Goal: Check status: Check status

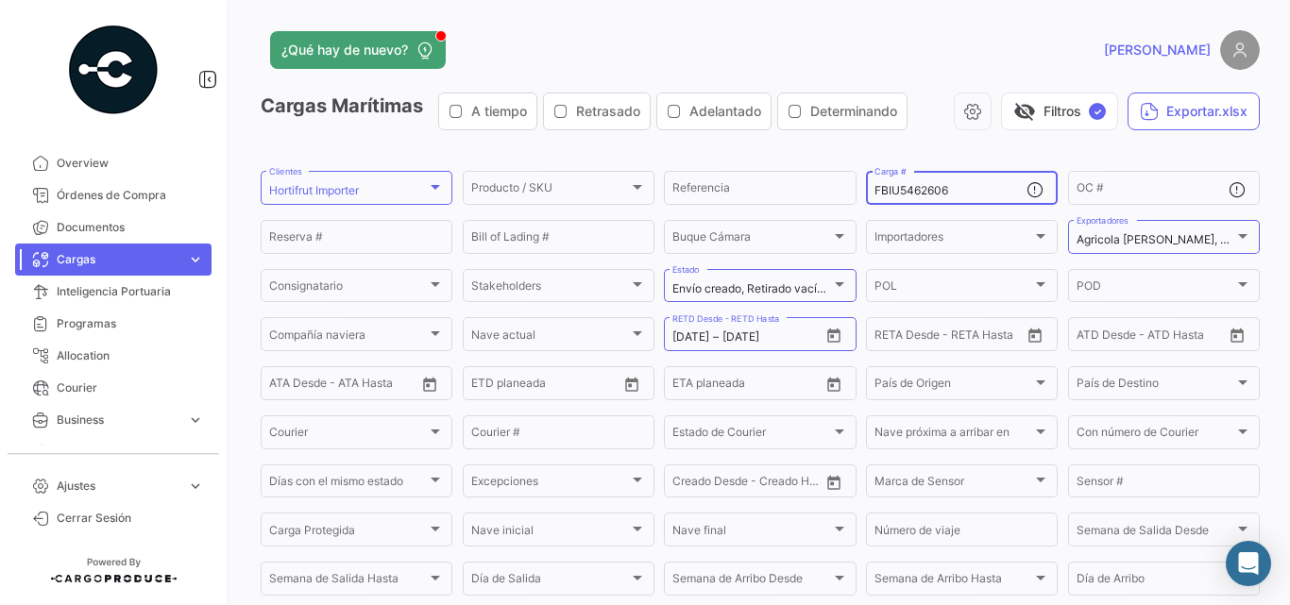
click at [906, 182] on div "FBIU5462606 Carga #" at bounding box center [950, 186] width 152 height 37
click at [909, 196] on input "FBIU5462606" at bounding box center [950, 190] width 152 height 13
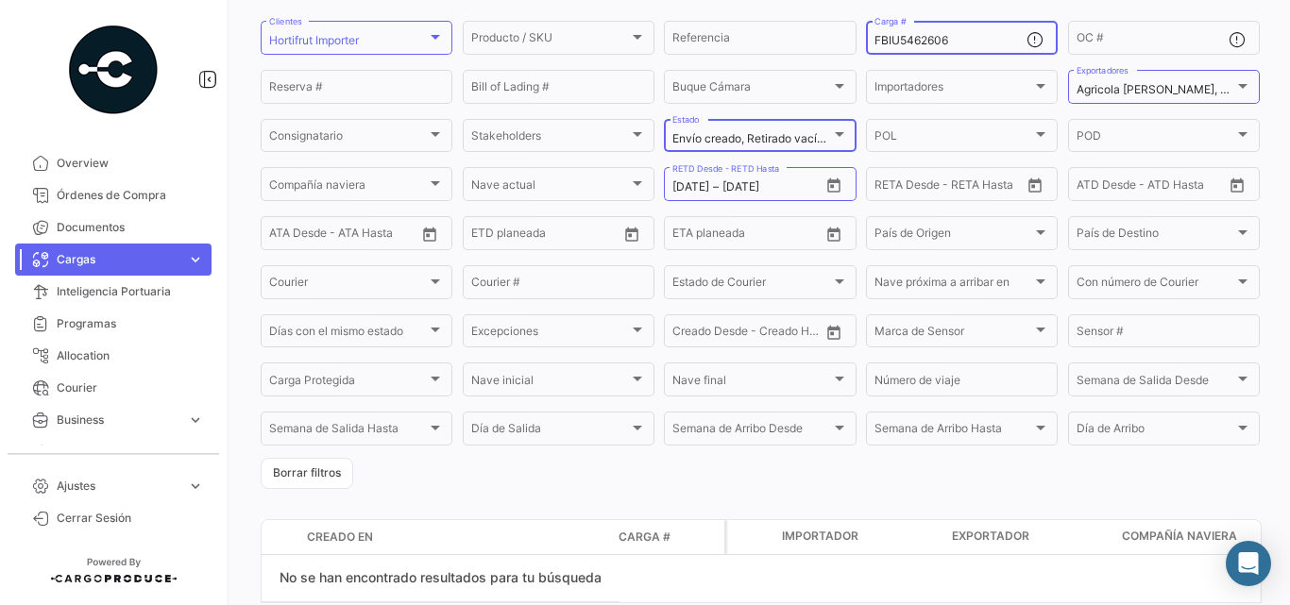
scroll to position [42, 0]
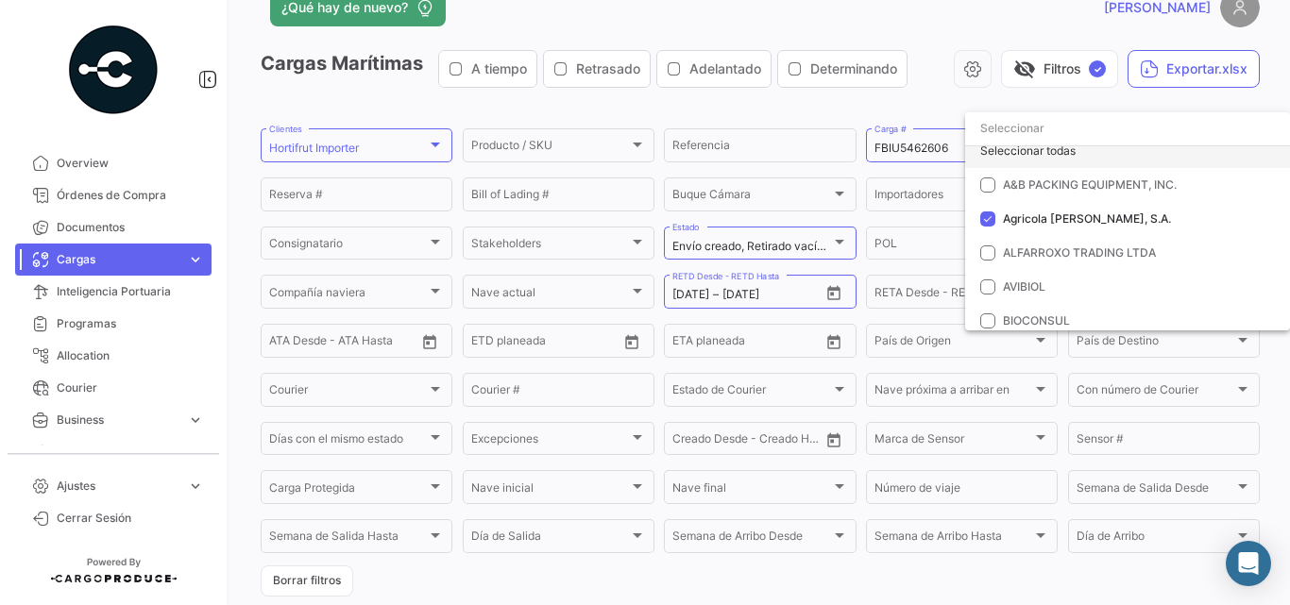
scroll to position [0, 0]
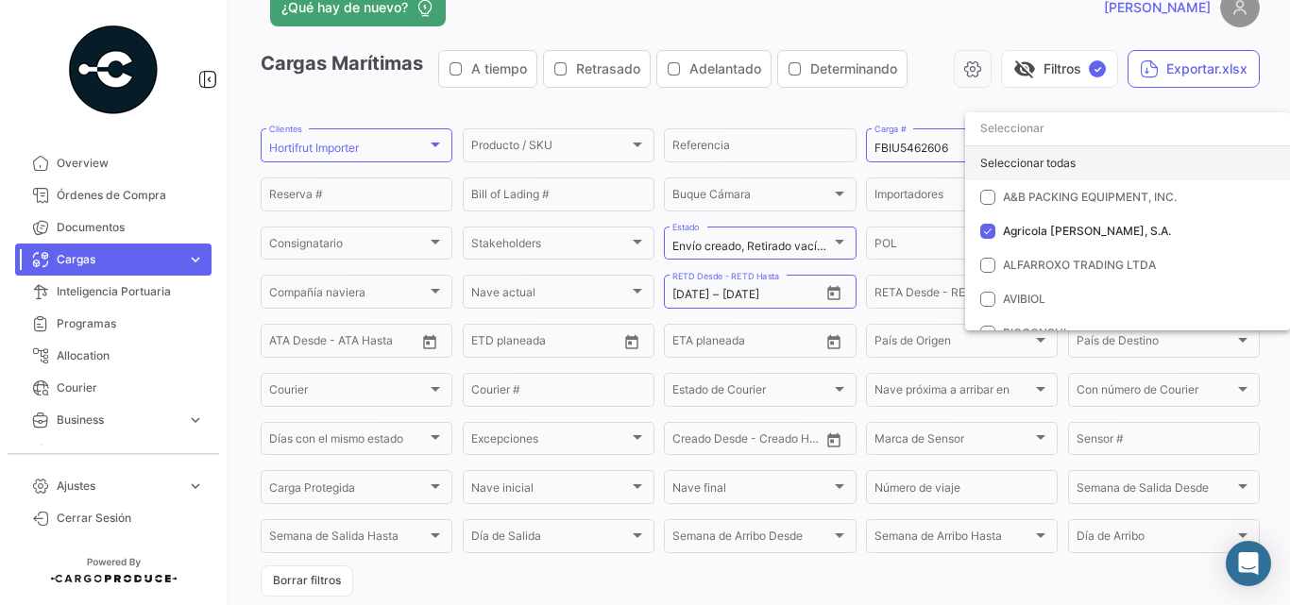
click at [1025, 158] on div "Seleccionar todas" at bounding box center [1127, 163] width 325 height 34
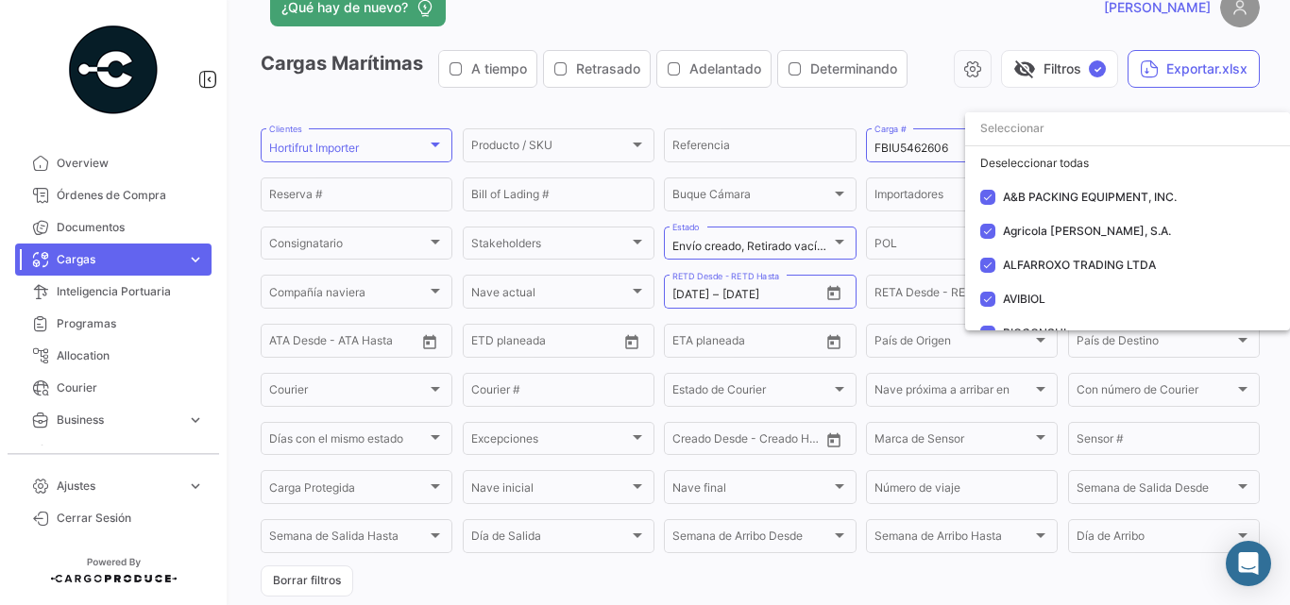
click at [415, 138] on div at bounding box center [645, 302] width 1290 height 605
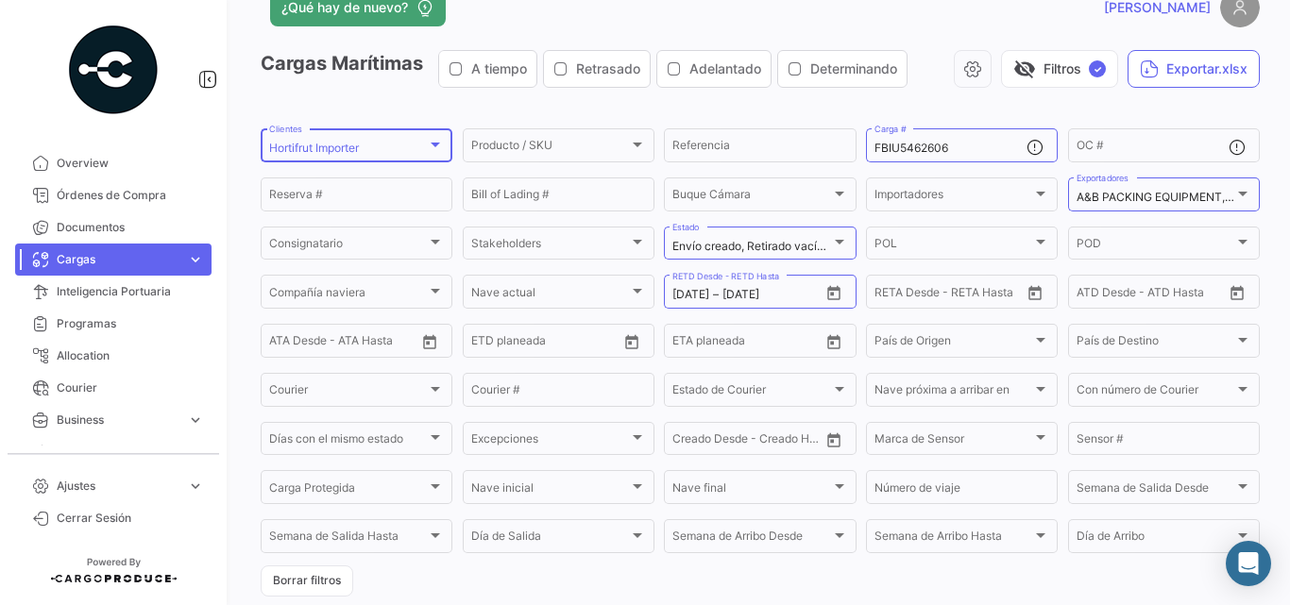
click at [404, 158] on div "Hortifrut Importer Clientes" at bounding box center [356, 144] width 175 height 37
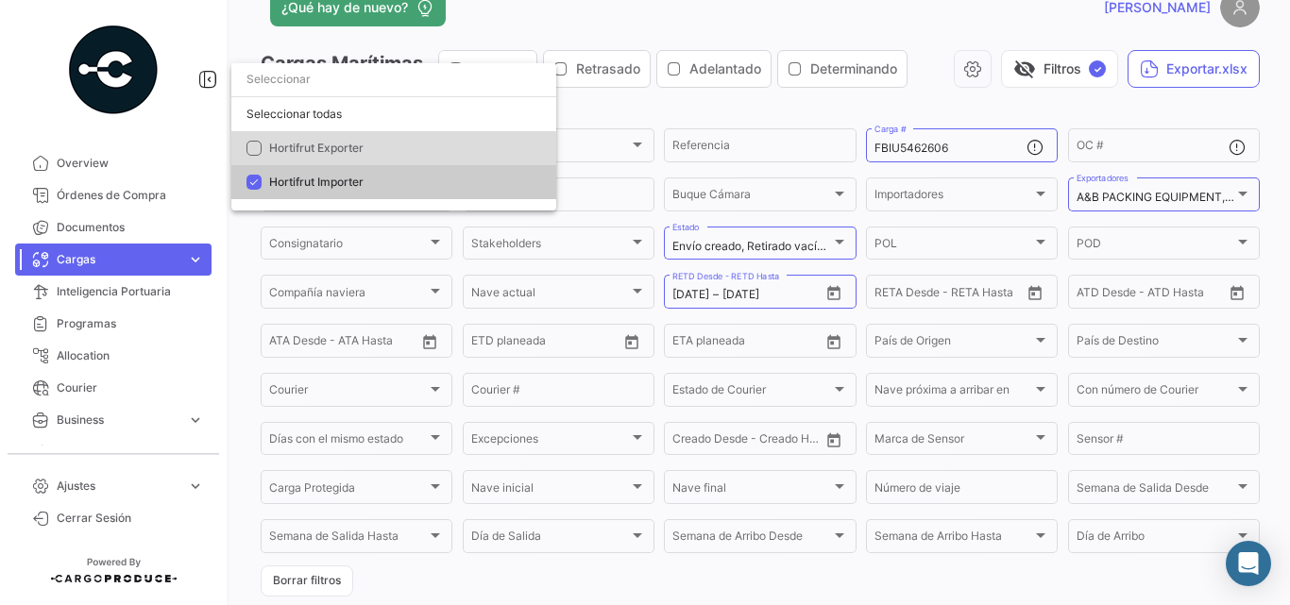
click at [379, 153] on span "Hortifrut Exporter" at bounding box center [401, 148] width 264 height 17
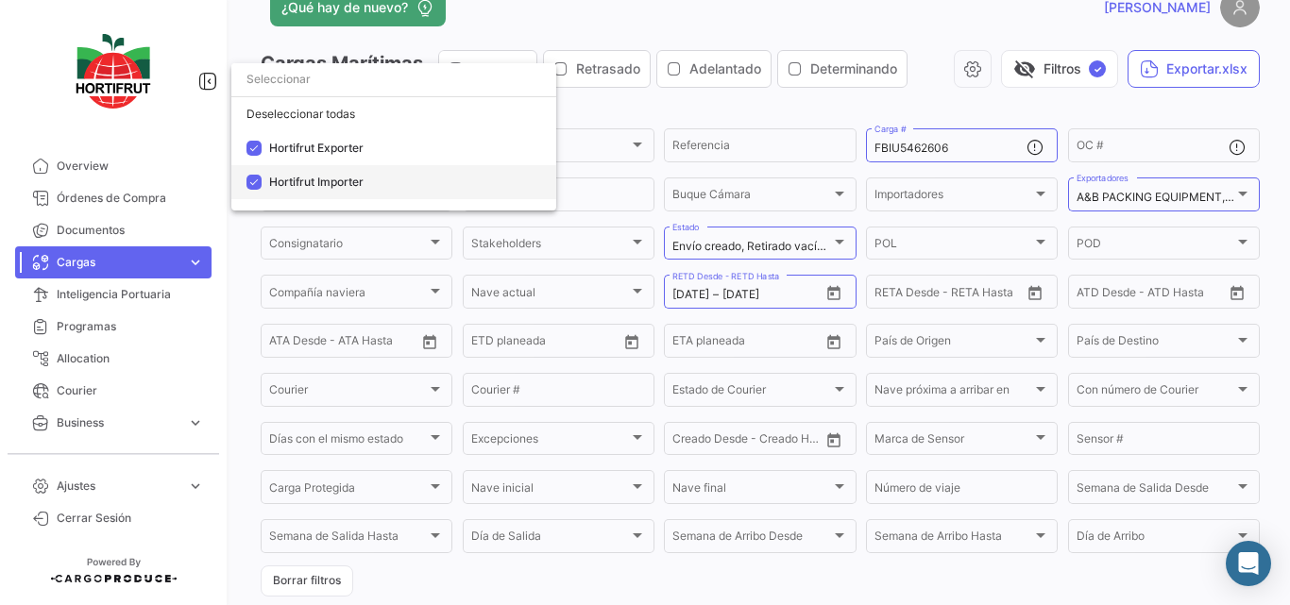
click at [329, 178] on span "Hortifrut Importer" at bounding box center [316, 182] width 94 height 14
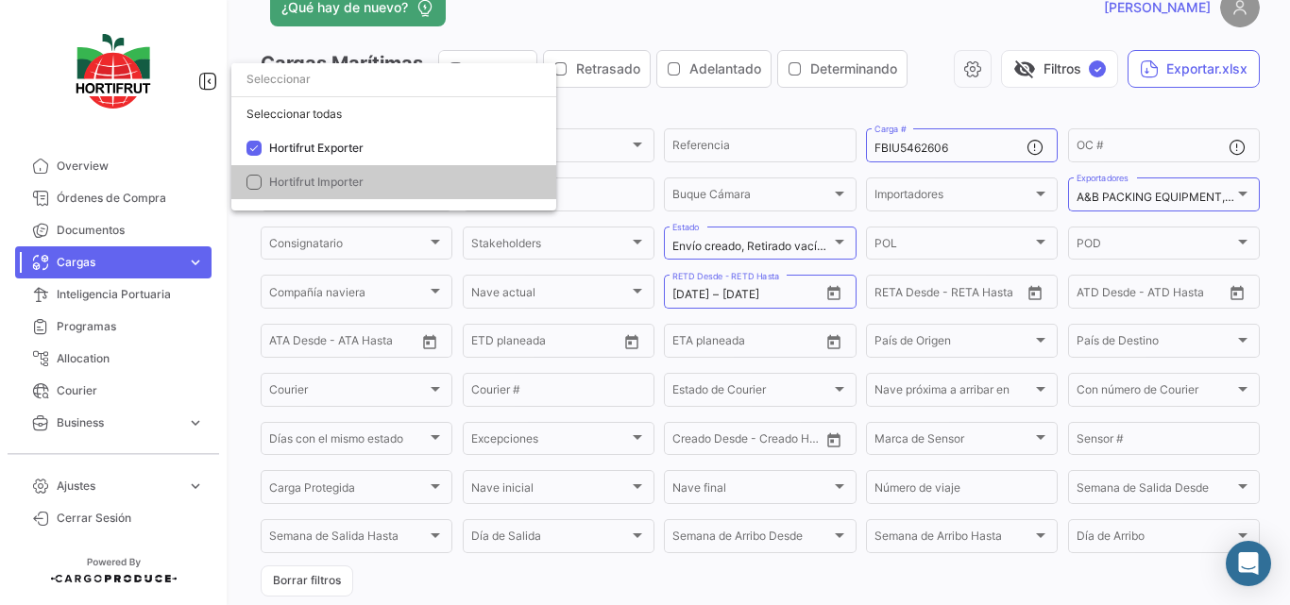
click at [947, 90] on div at bounding box center [645, 302] width 1290 height 605
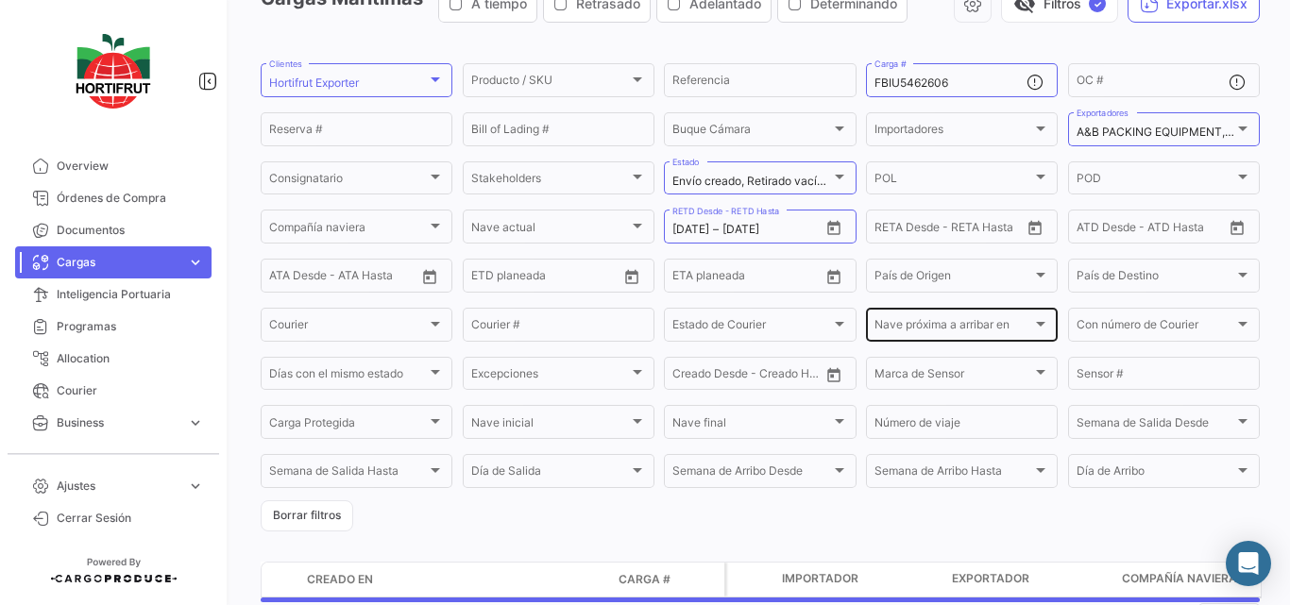
scroll to position [184, 0]
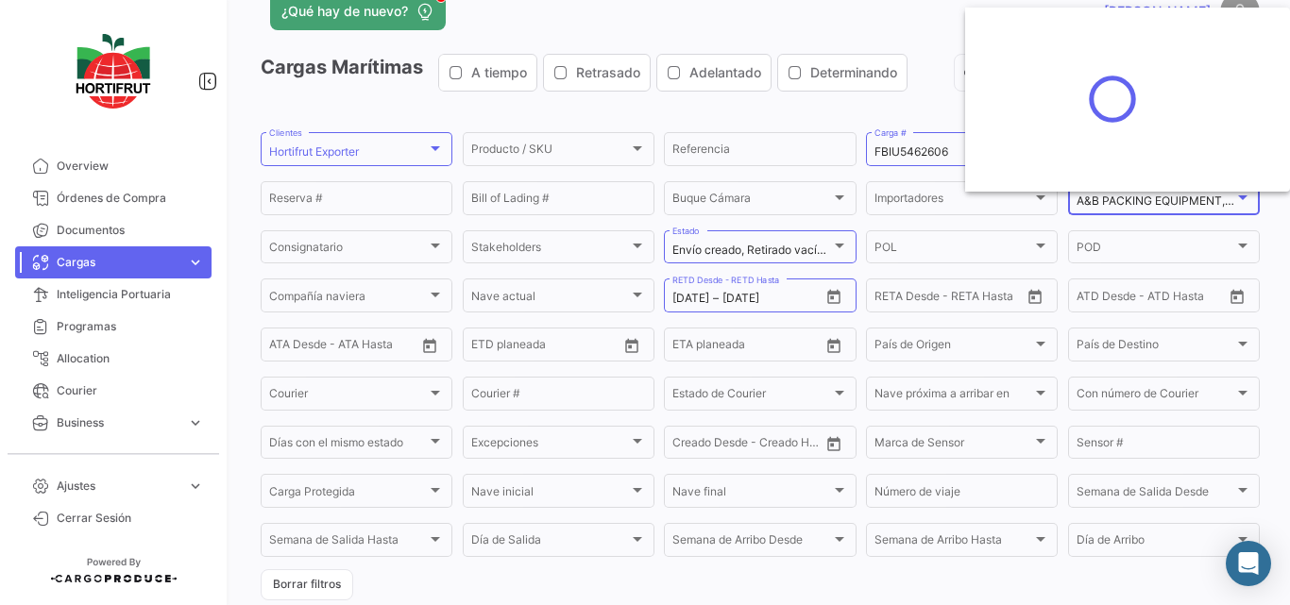
scroll to position [0, 0]
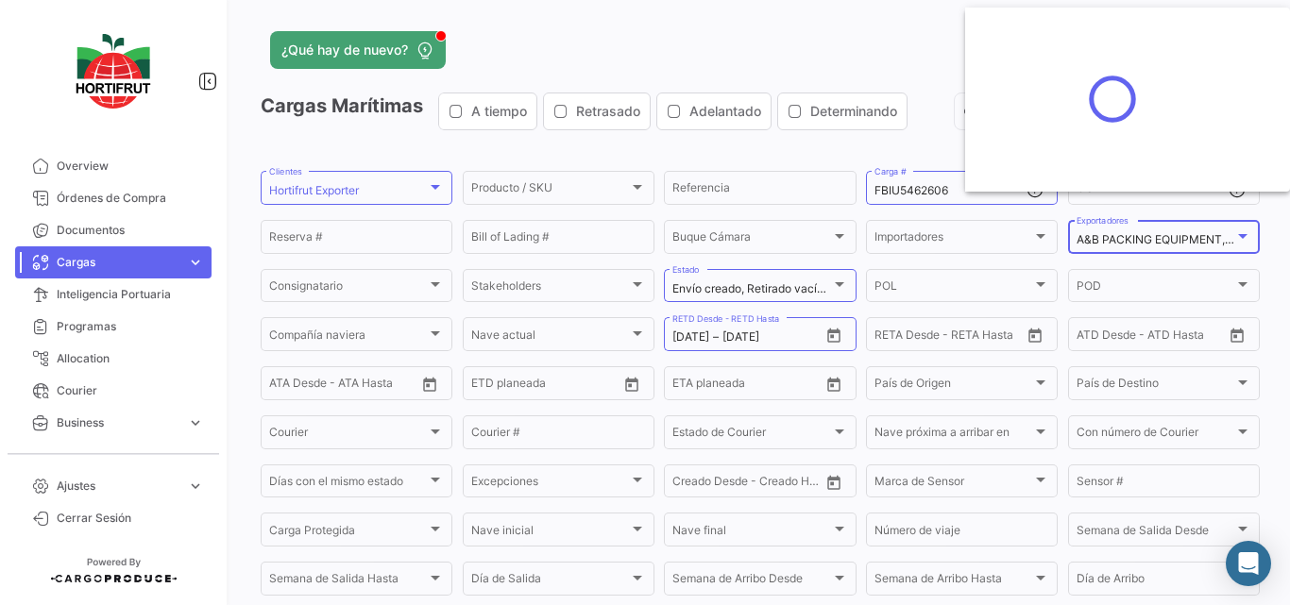
click at [808, 32] on div at bounding box center [645, 302] width 1290 height 605
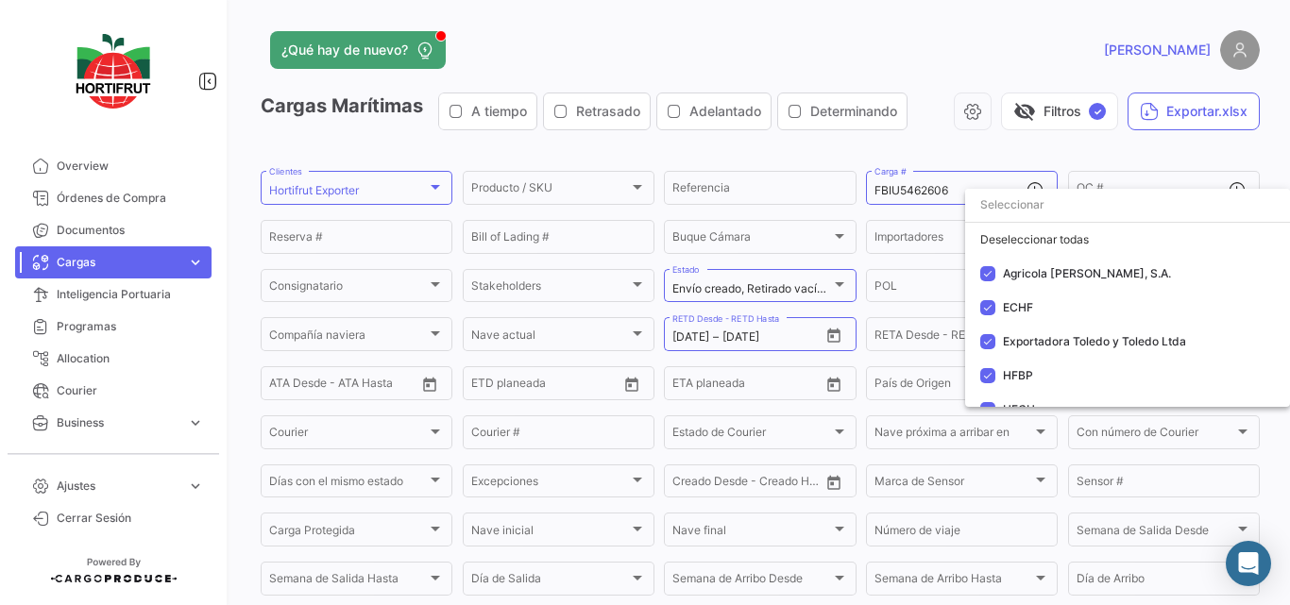
click at [871, 65] on div at bounding box center [645, 302] width 1290 height 605
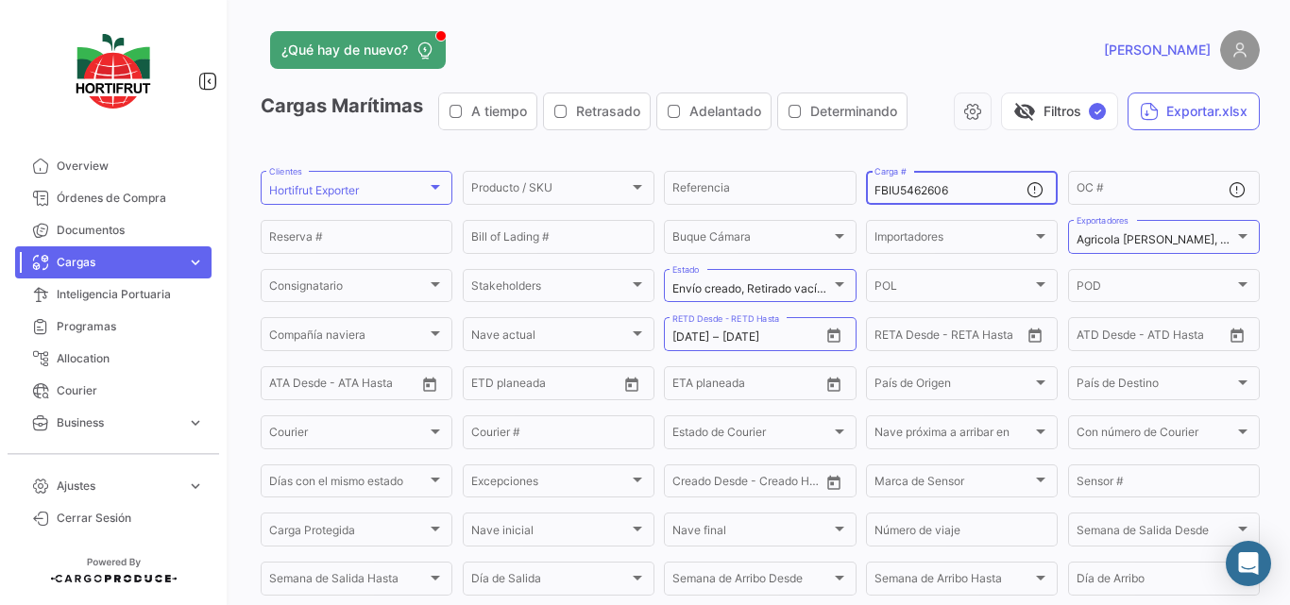
click at [927, 193] on input "FBIU5462606" at bounding box center [950, 190] width 152 height 13
click at [827, 335] on icon "Open calendar" at bounding box center [833, 336] width 13 height 14
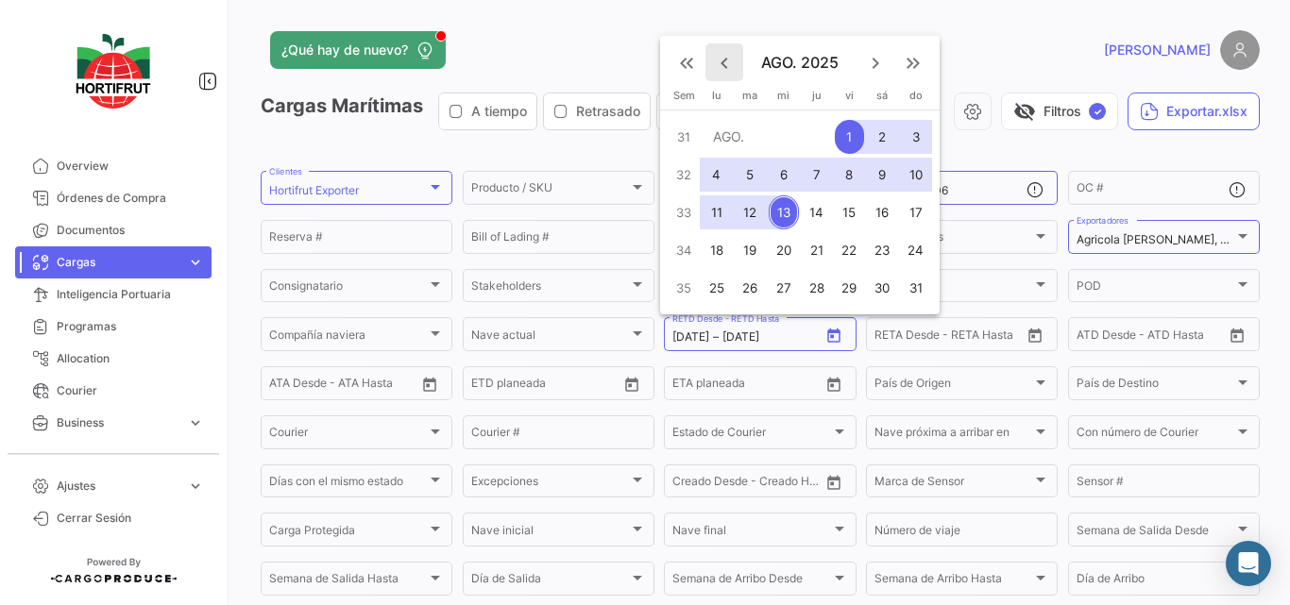
click at [728, 69] on mat-icon "keyboard_arrow_left" at bounding box center [724, 63] width 23 height 23
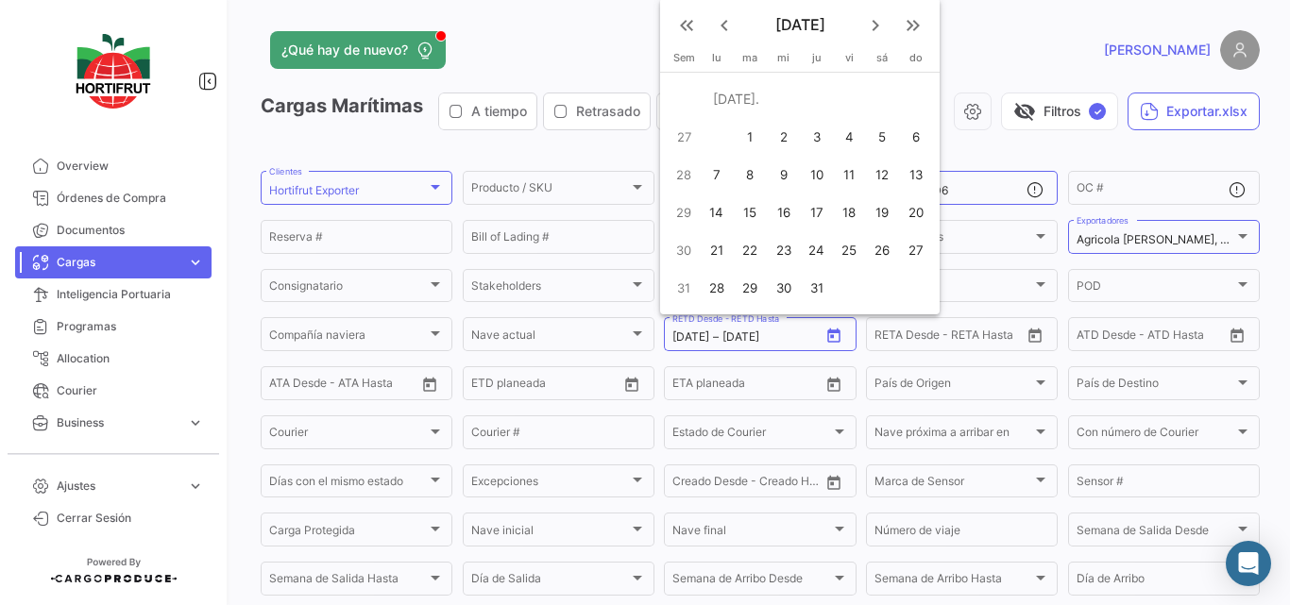
click at [754, 141] on div "1" at bounding box center [749, 137] width 30 height 34
type input "[DATE]"
click at [869, 22] on mat-icon "keyboard_arrow_right" at bounding box center [875, 25] width 23 height 23
click at [780, 210] on div "13" at bounding box center [783, 212] width 30 height 34
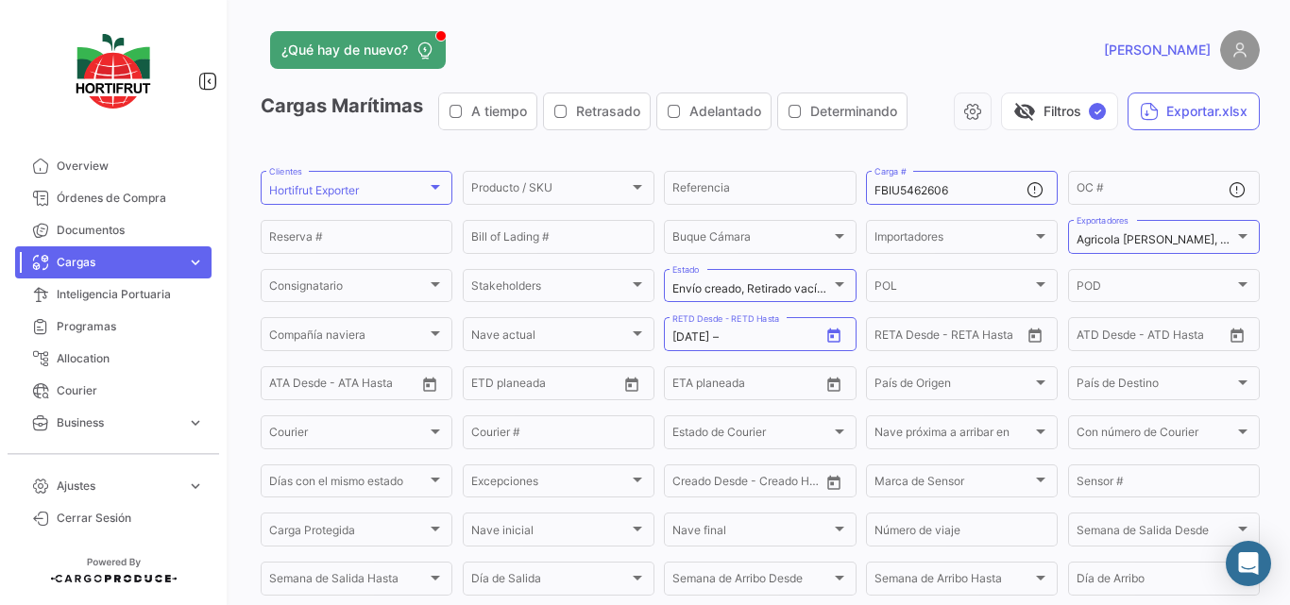
type input "[DATE]"
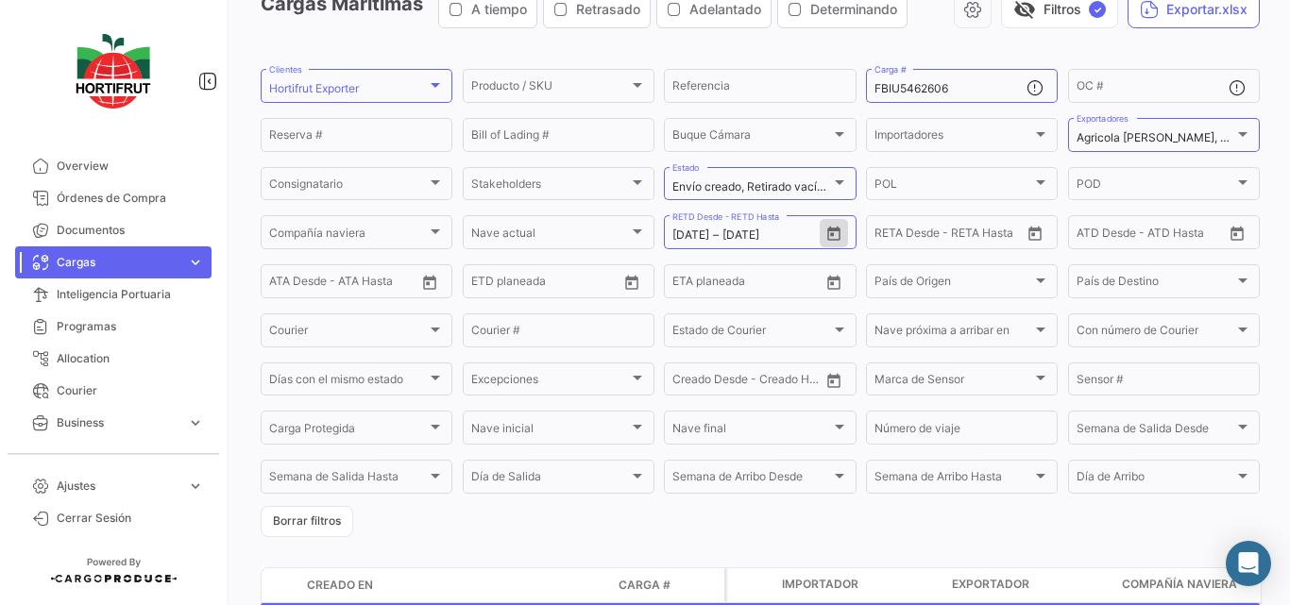
scroll to position [184, 0]
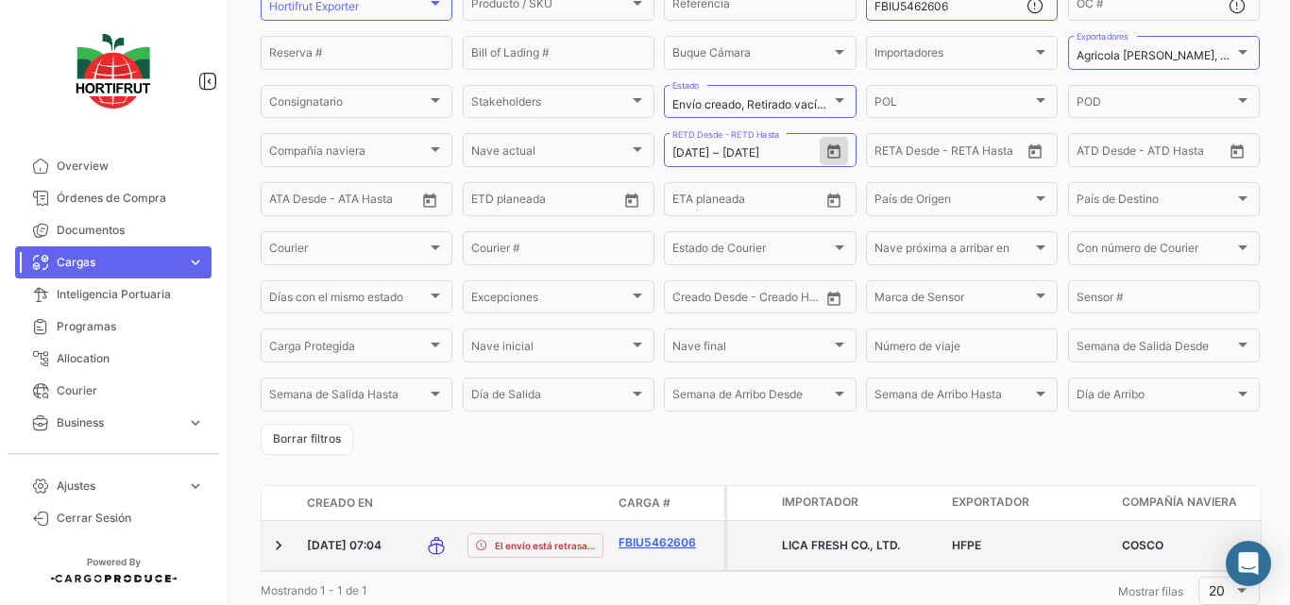
click at [652, 534] on link "FBIU5462606" at bounding box center [667, 542] width 98 height 17
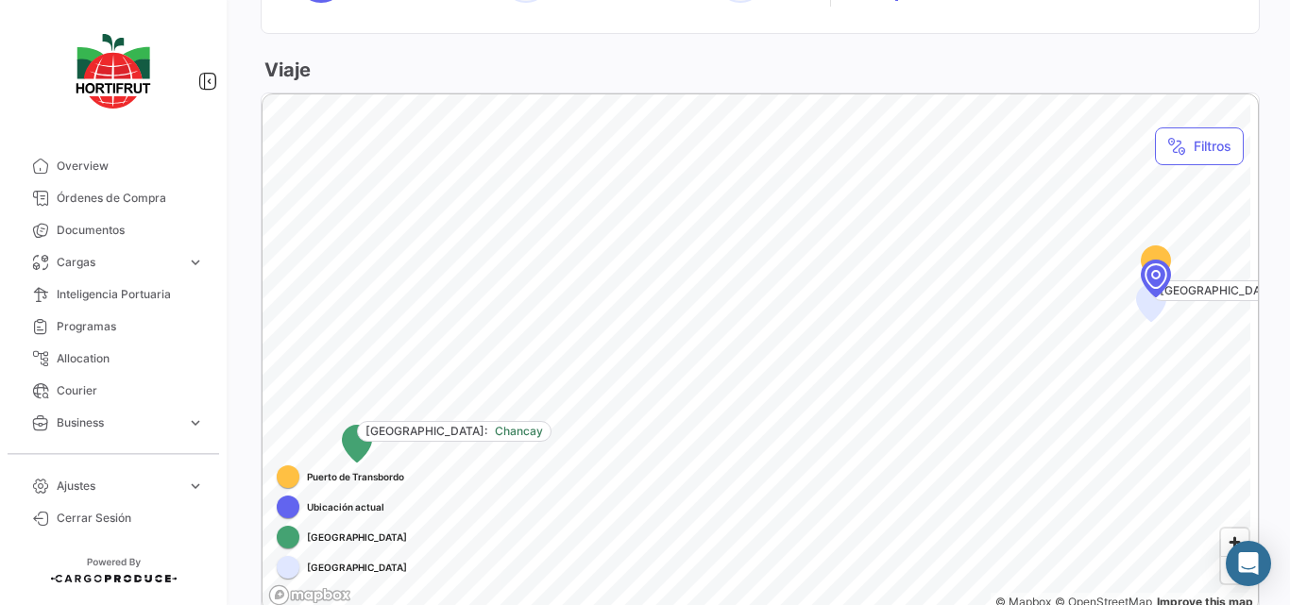
scroll to position [1038, 0]
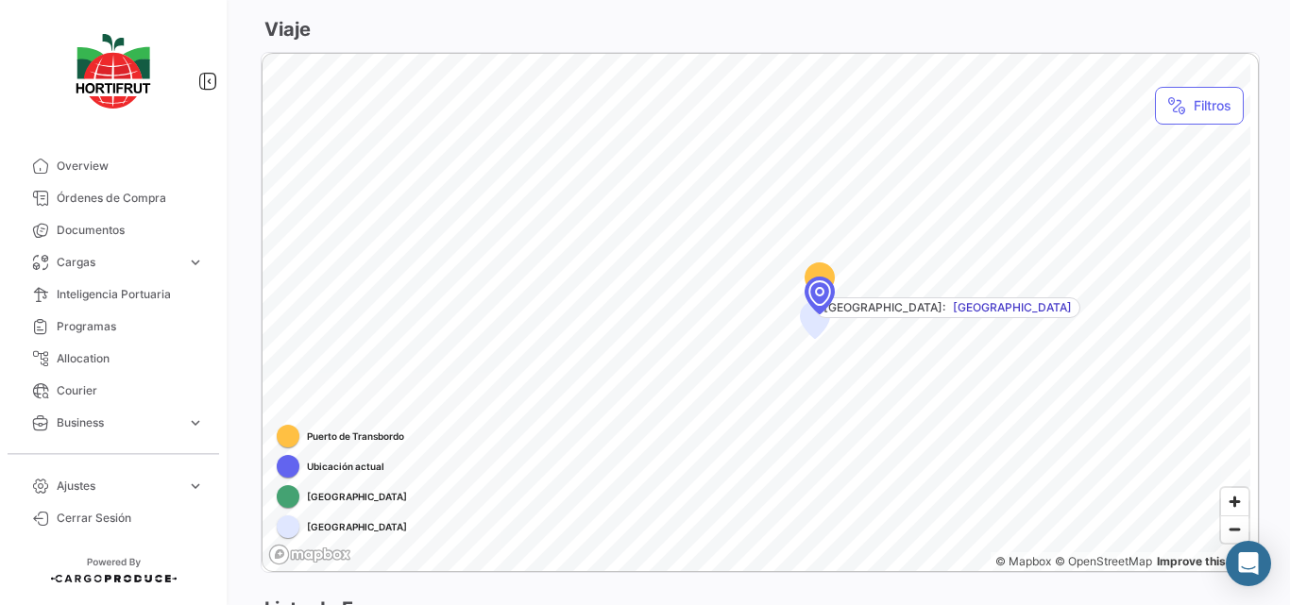
click at [767, 54] on div "[GEOGRAPHIC_DATA]: [GEOGRAPHIC_DATA] [GEOGRAPHIC_DATA]: [GEOGRAPHIC_DATA]" at bounding box center [759, 54] width 995 height 0
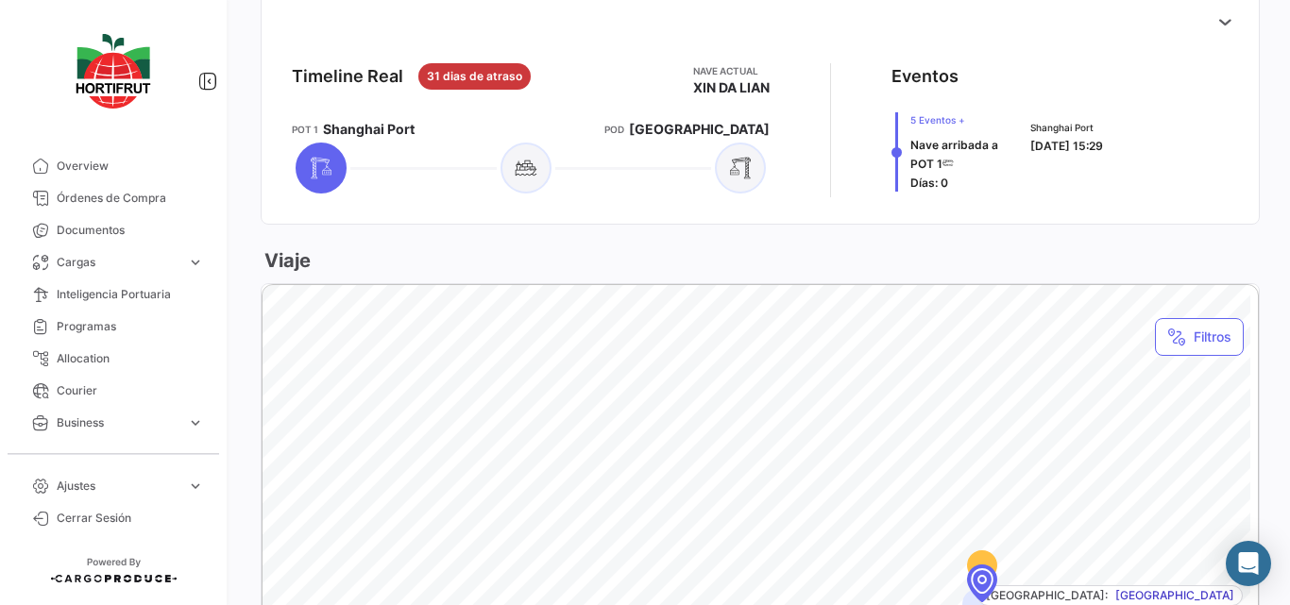
scroll to position [661, 0]
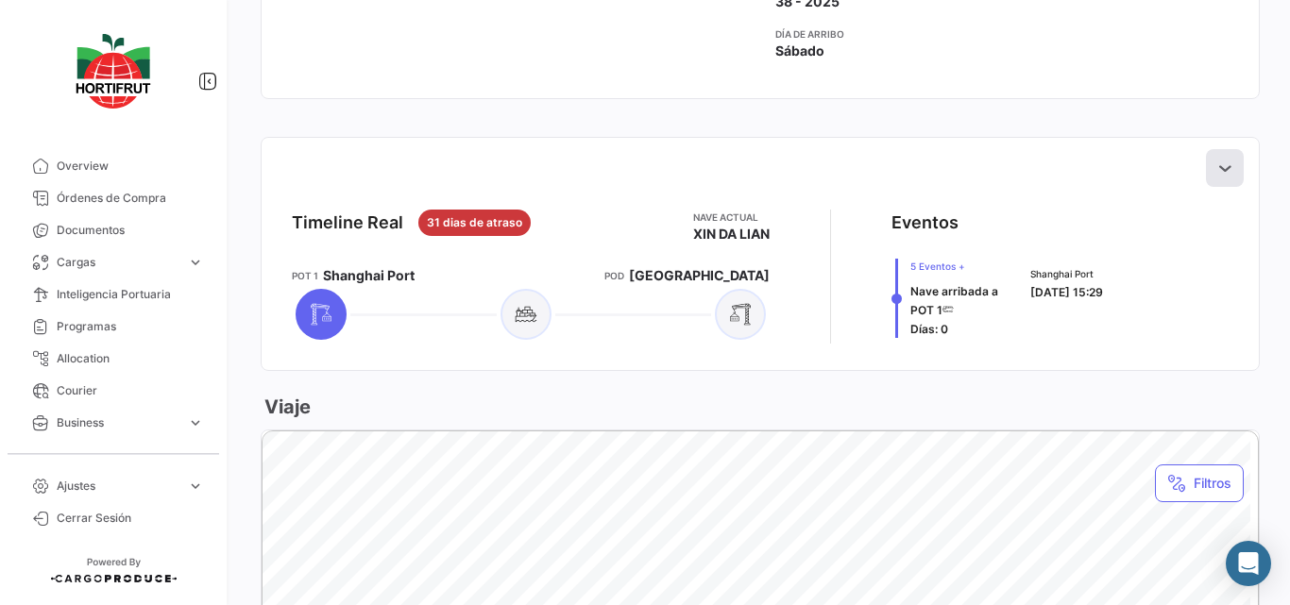
click at [1206, 165] on button at bounding box center [1225, 168] width 38 height 38
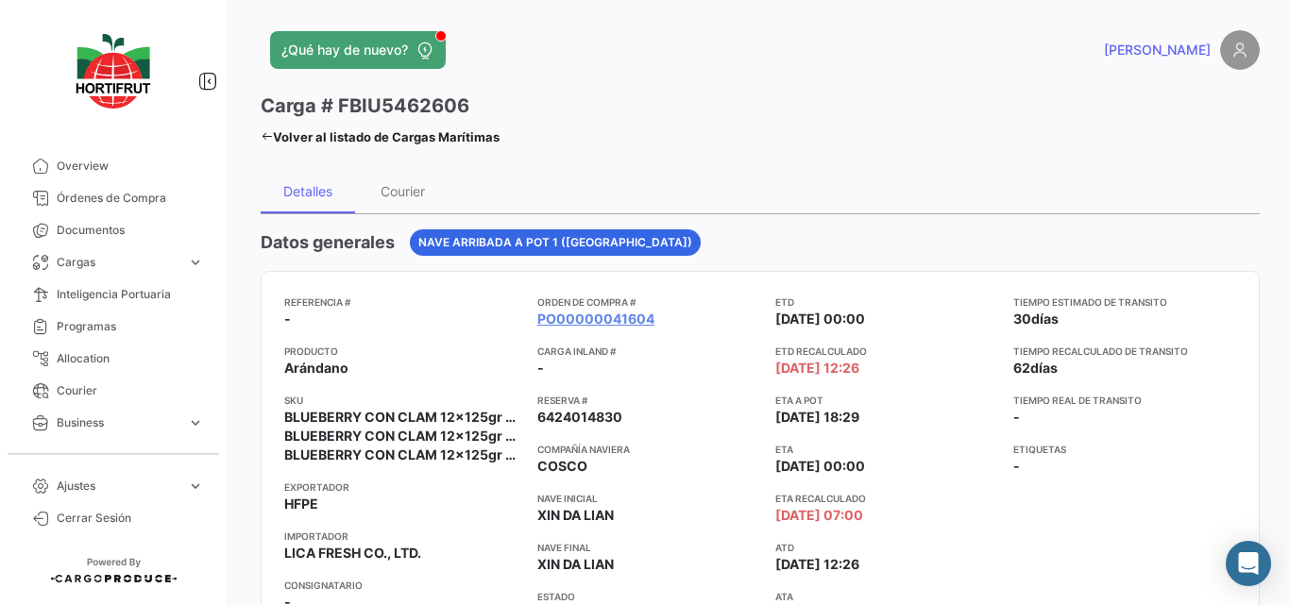
scroll to position [94, 0]
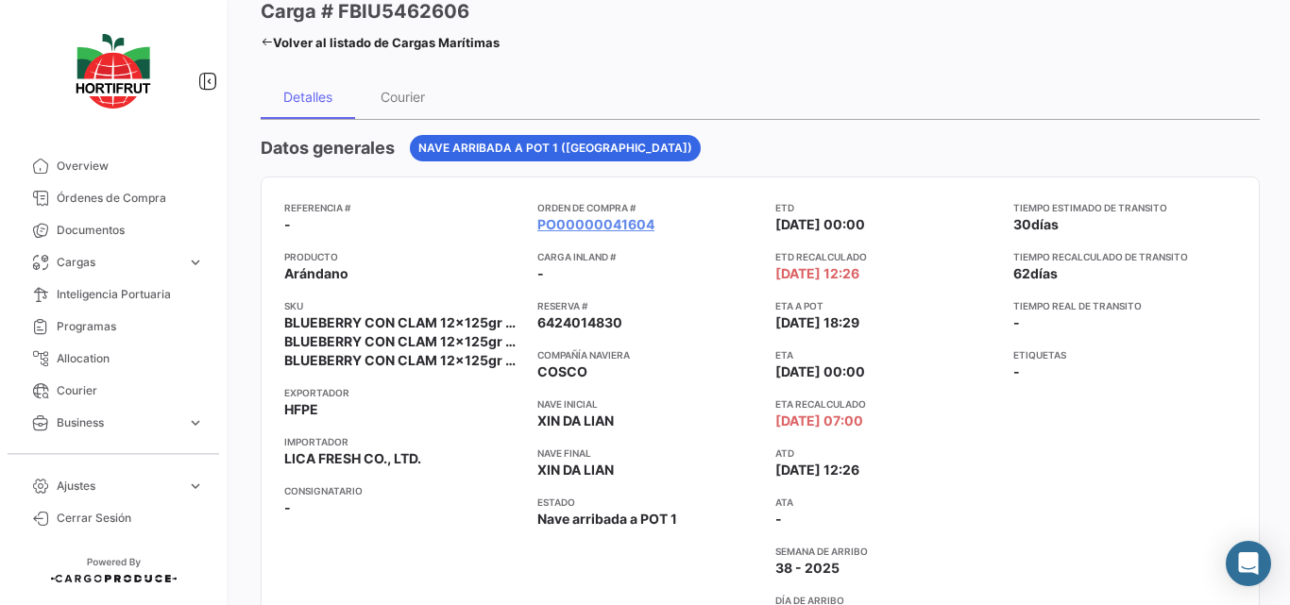
click at [411, 7] on h3 "Carga # FBIU5462606" at bounding box center [365, 11] width 209 height 26
copy h3 "FBIU5462606"
